Goal: Information Seeking & Learning: Learn about a topic

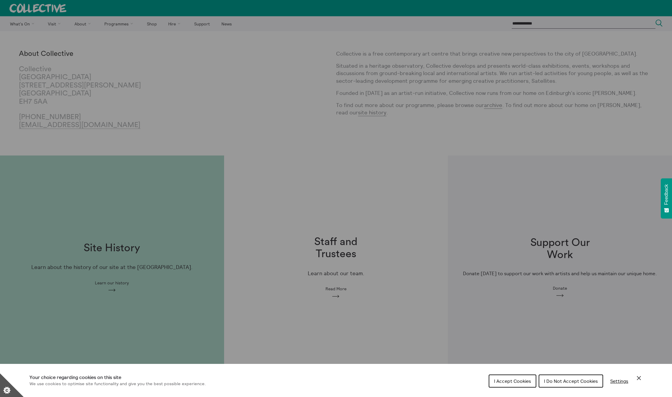
click at [638, 378] on icon "Close Cookie Control" at bounding box center [638, 378] width 7 height 7
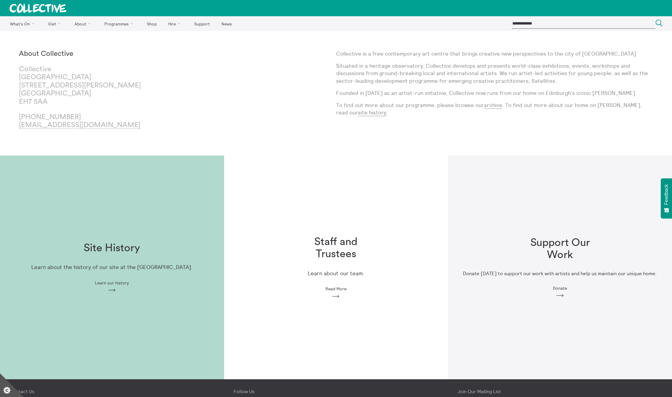
click at [332, 246] on body "**********" at bounding box center [336, 249] width 672 height 498
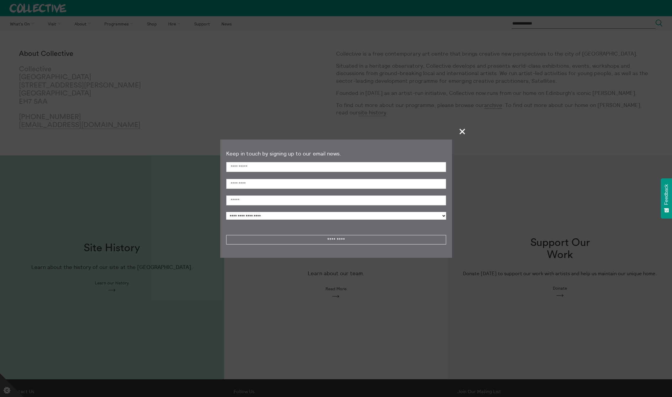
click at [463, 131] on span "+" at bounding box center [462, 131] width 17 height 17
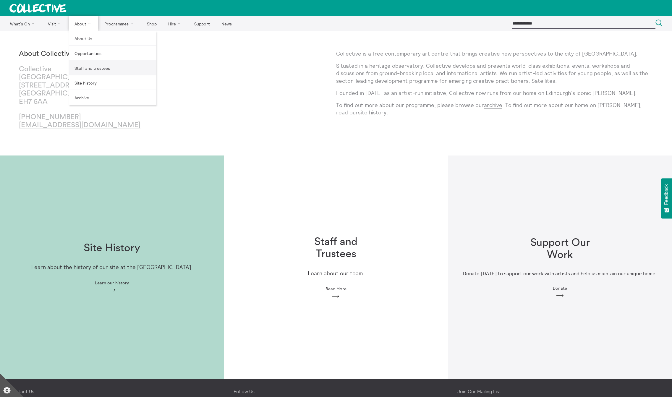
click at [88, 69] on link "Staff and trustees" at bounding box center [112, 68] width 87 height 15
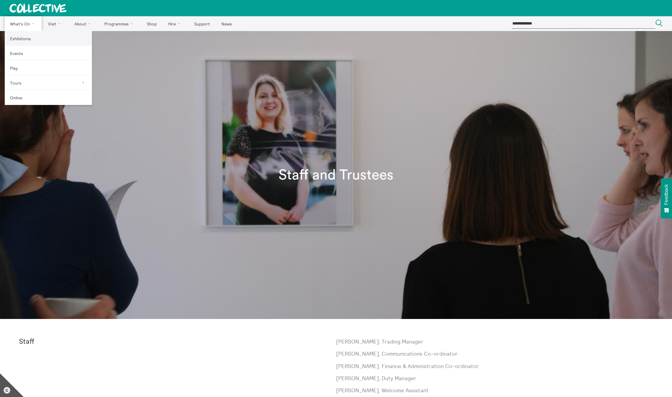
click at [28, 40] on link "Exhibitions" at bounding box center [48, 38] width 87 height 15
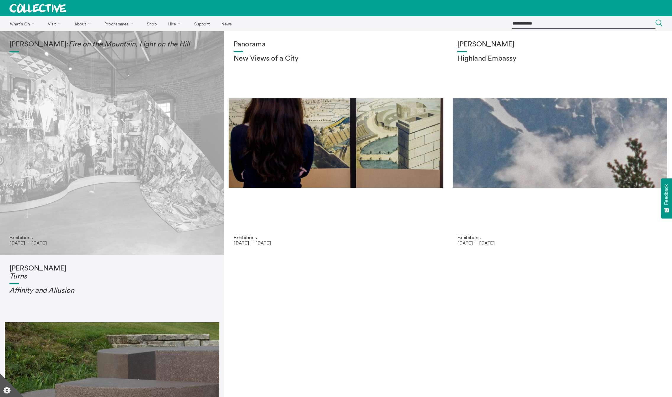
click at [170, 211] on div "Mercedes Azpilicueta: Fire on the Mountain, Light on the Hill" at bounding box center [111, 138] width 205 height 194
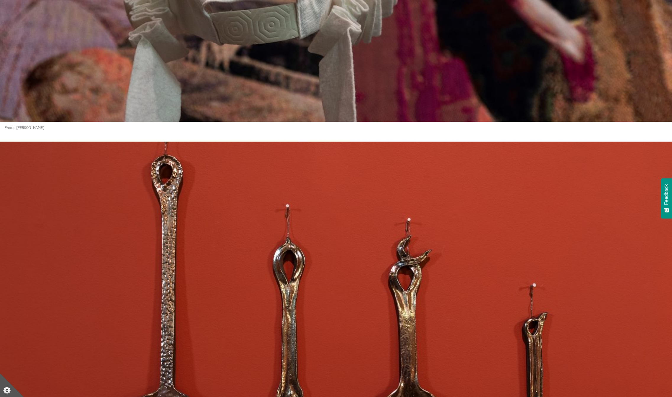
scroll to position [1521, 0]
